Goal: Task Accomplishment & Management: Manage account settings

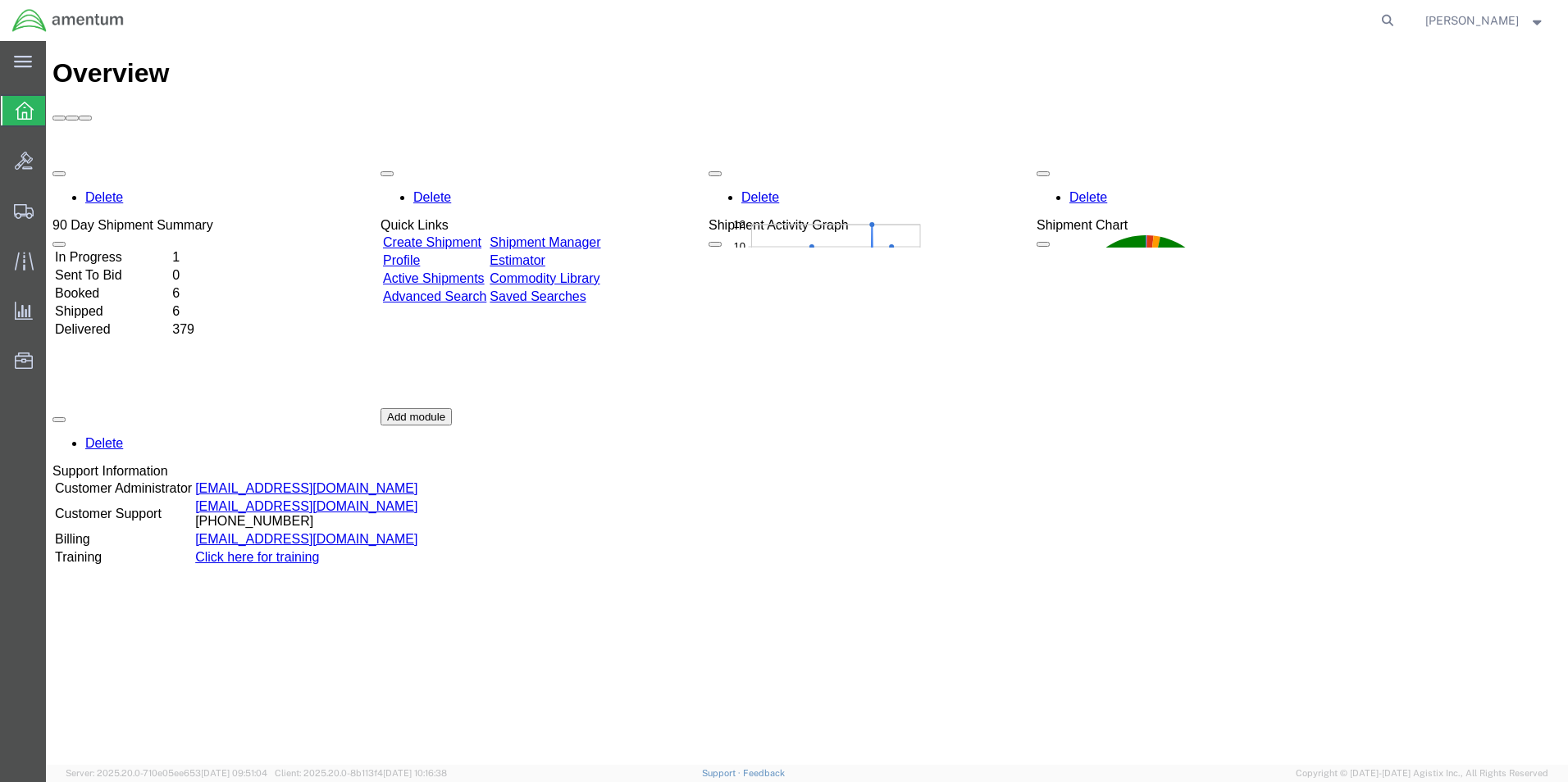
click at [600, 235] on link "Shipment Manager" at bounding box center [545, 242] width 111 height 14
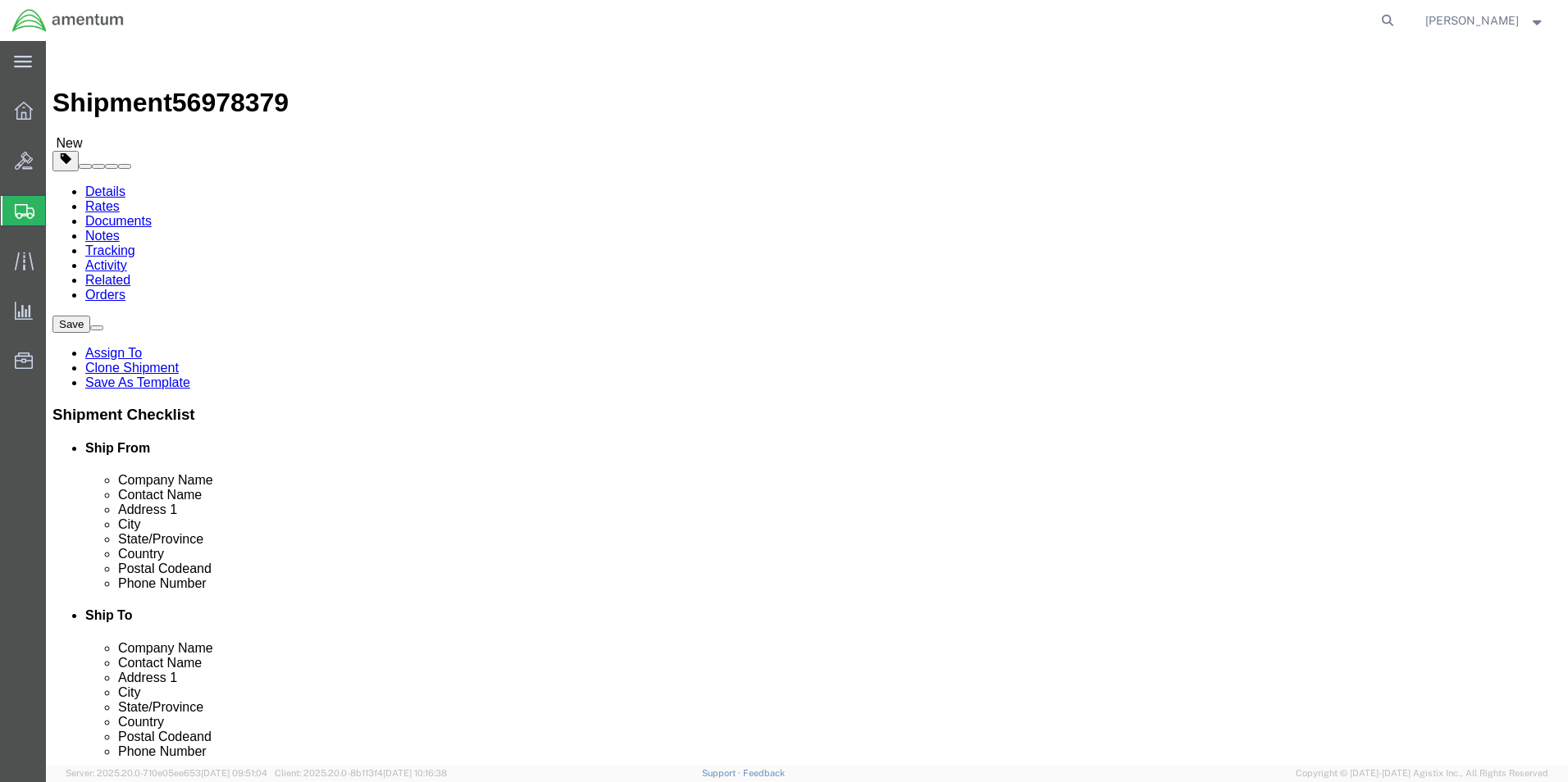
select select "42712"
select select
drag, startPoint x: 309, startPoint y: 336, endPoint x: 156, endPoint y: 341, distance: 153.1
click div "Contact Name [PERSON_NAME]"
type input "marcu"
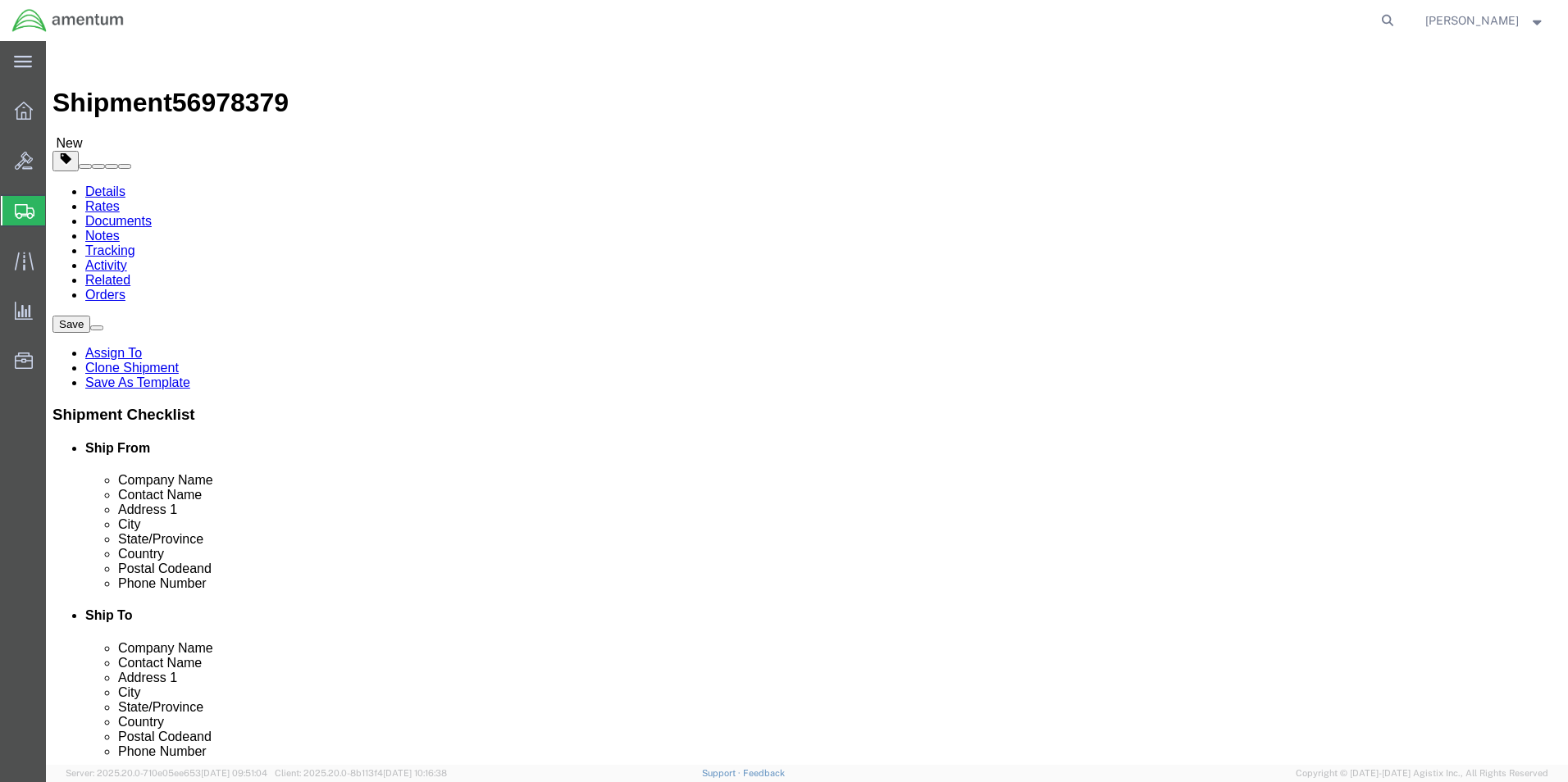
click p "- Amentum Services, Inc. - ([PERSON_NAME]) [STREET_ADDRESS][PERSON_NAME]"
select select
type input "28308"
type input "[PHONE_NUMBER]"
type input "[PERSON_NAME][EMAIL_ADDRESS][PERSON_NAME][DOMAIN_NAME]"
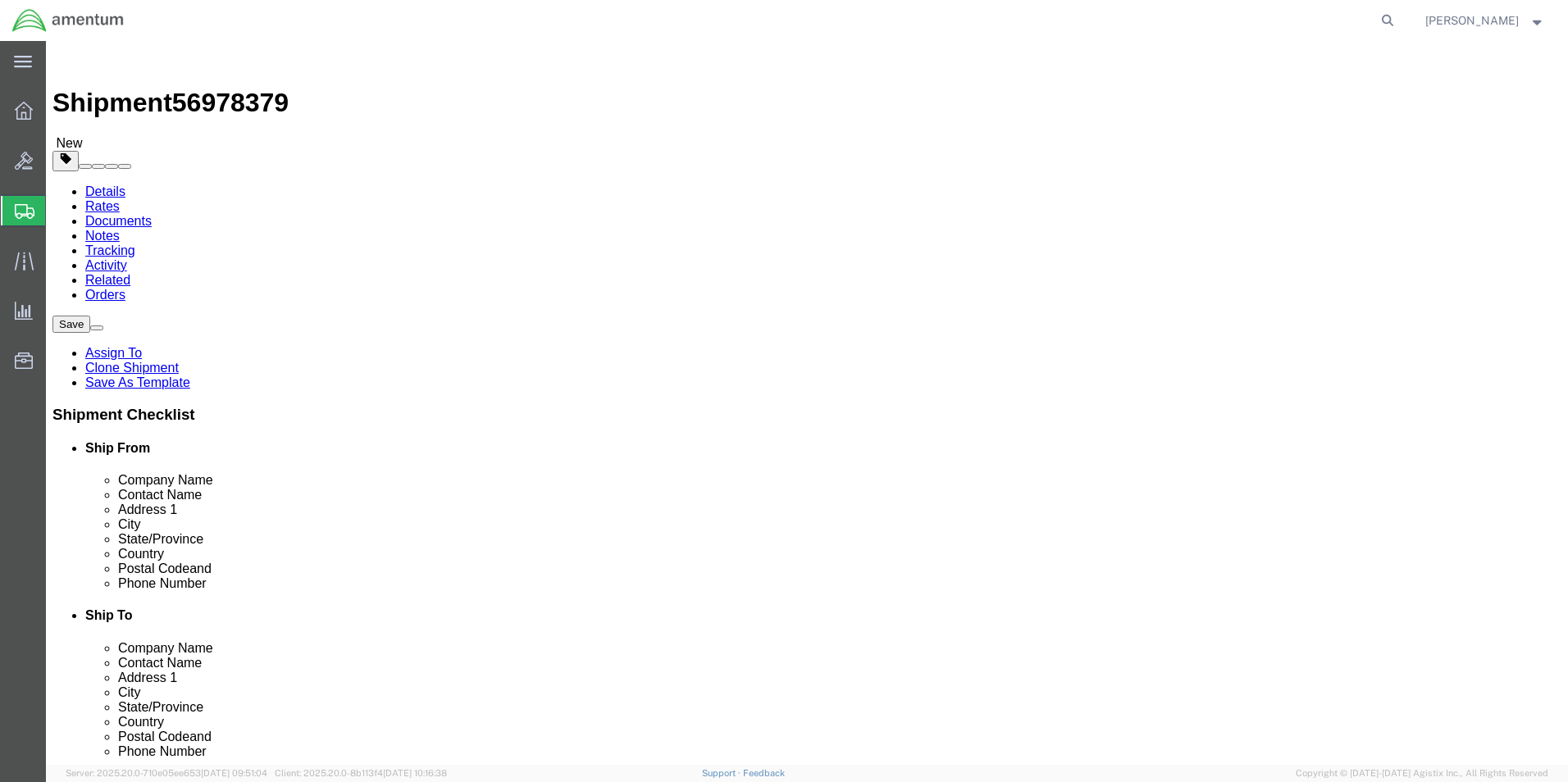
checkbox input "true"
select select "NC"
type input "[PERSON_NAME]"
click input "checkbox"
checkbox input "false"
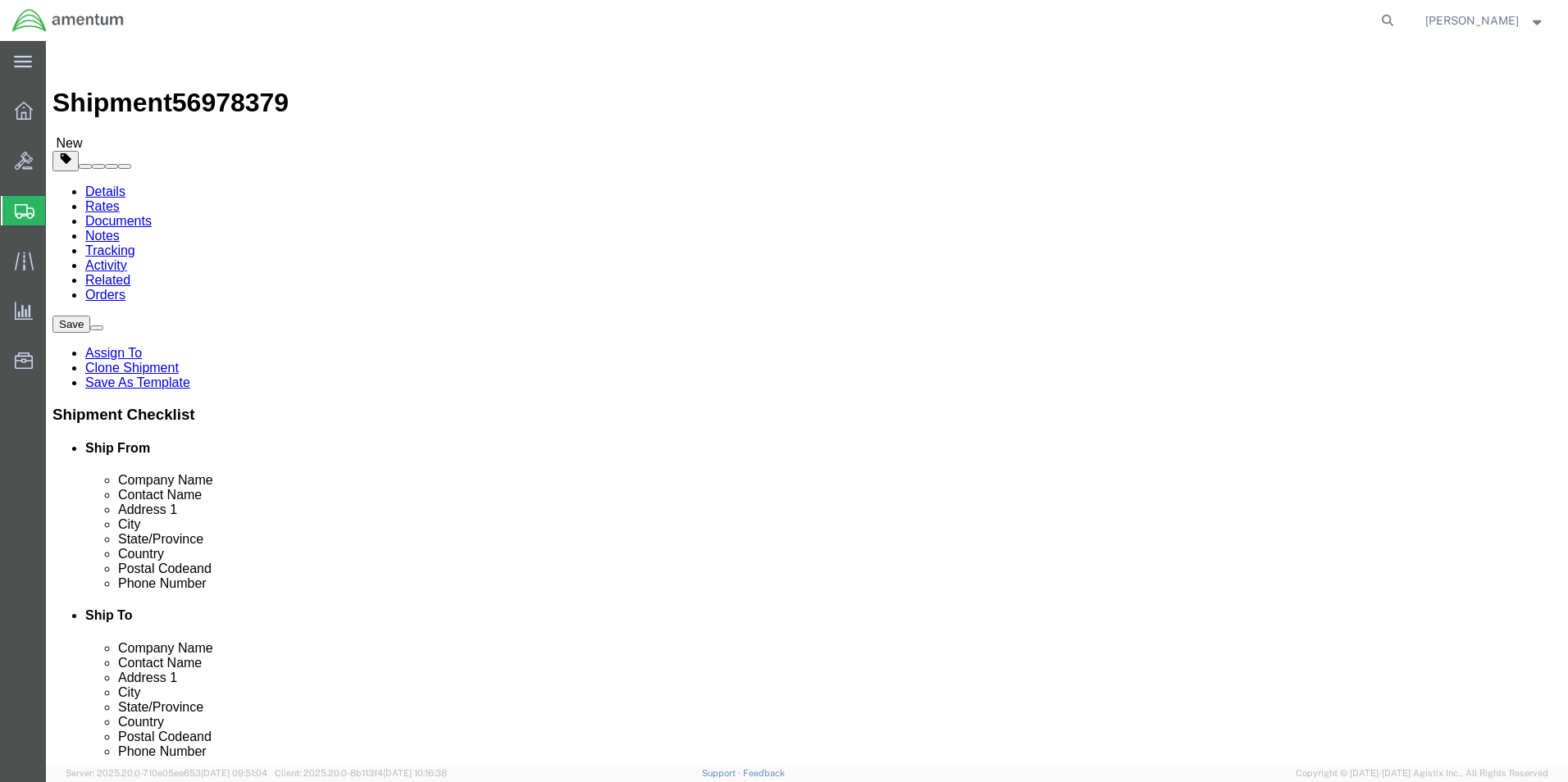
click input "404.767.5800"
click input "404767.5800"
type input "4047675800"
click button "Rate Shipment"
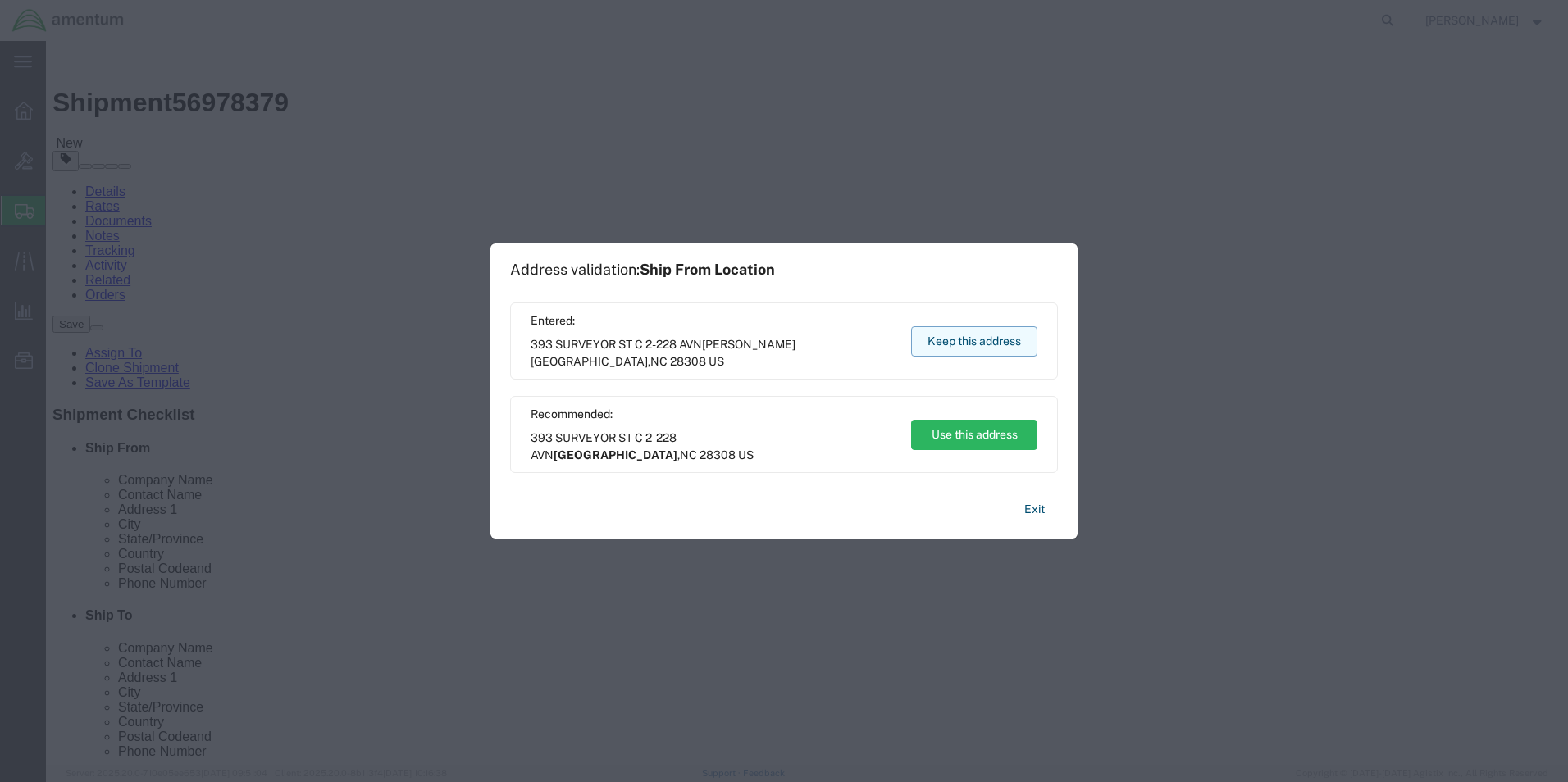
click at [942, 339] on button "Keep this address" at bounding box center [974, 341] width 126 height 30
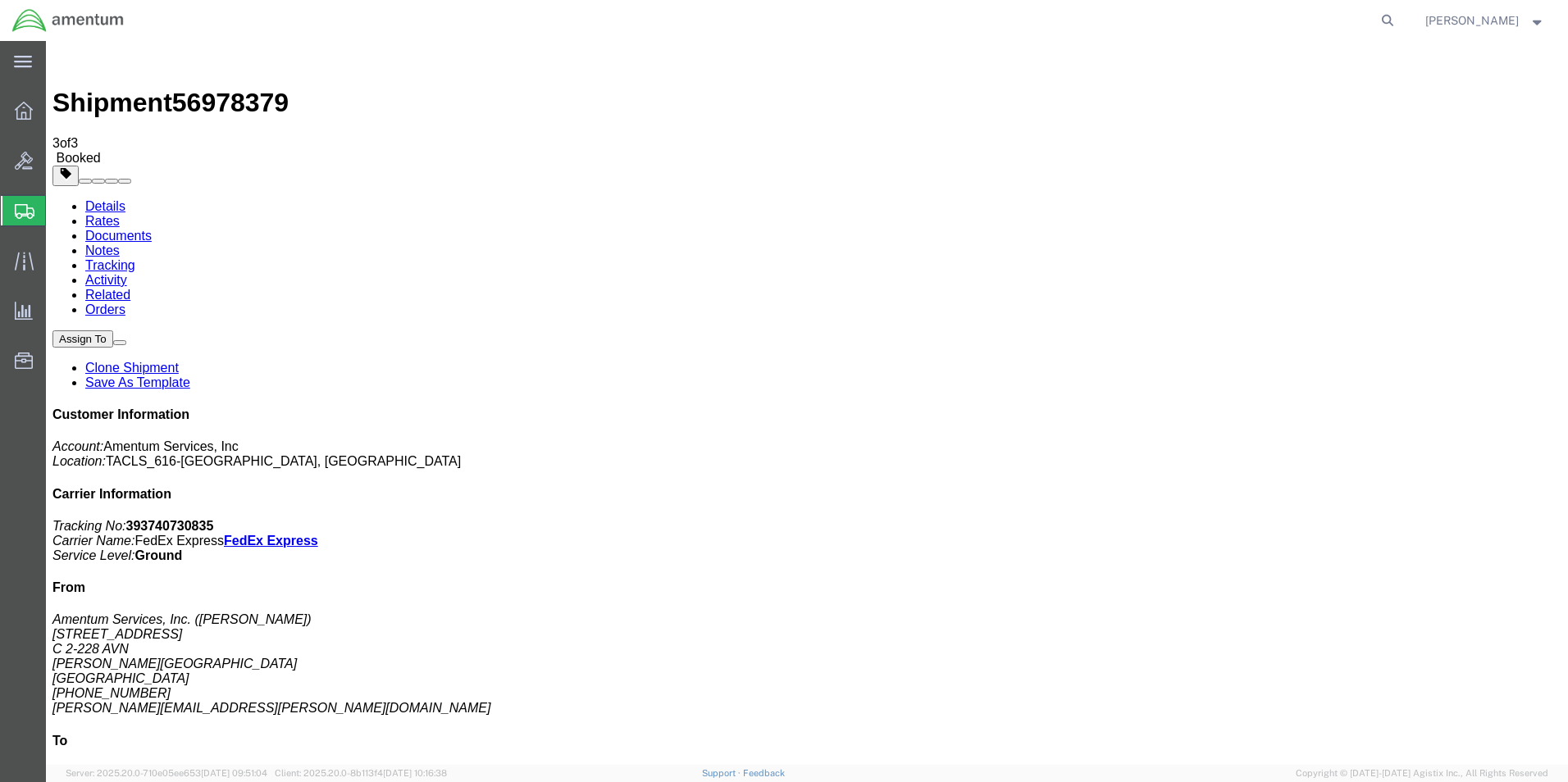
click at [114, 199] on link "Details" at bounding box center [105, 205] width 40 height 14
click link "Schedule pickup request"
